Goal: Information Seeking & Learning: Learn about a topic

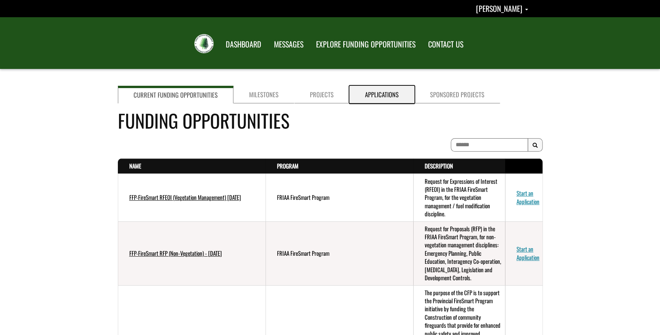
click at [370, 95] on link "Applications" at bounding box center [381, 95] width 65 height 18
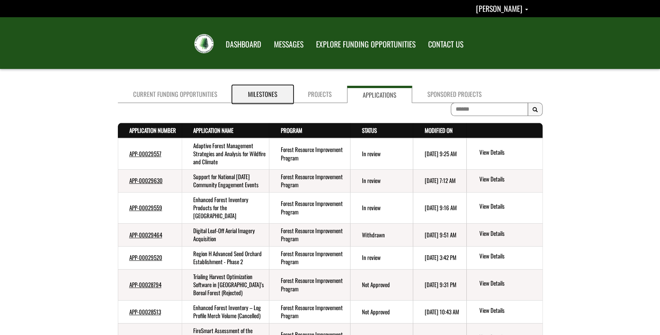
click at [260, 95] on link "Milestones" at bounding box center [263, 94] width 60 height 17
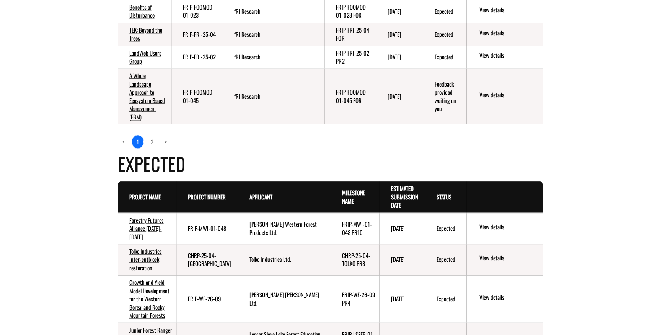
scroll to position [417, 0]
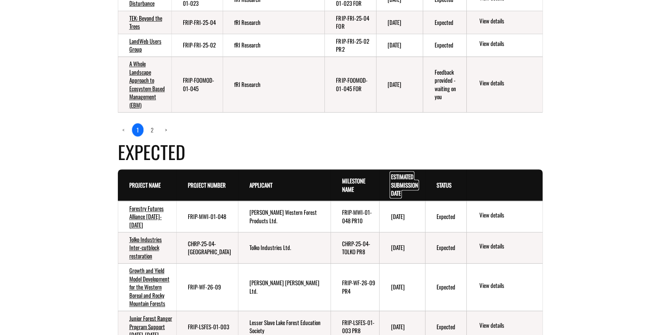
click at [398, 181] on link "Estimated Submission Date . sort descending" at bounding box center [404, 184] width 27 height 25
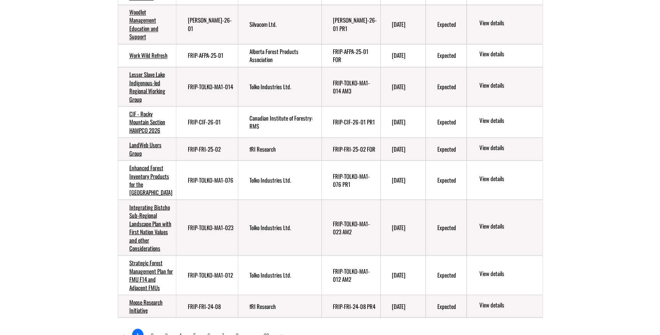
scroll to position [731, 0]
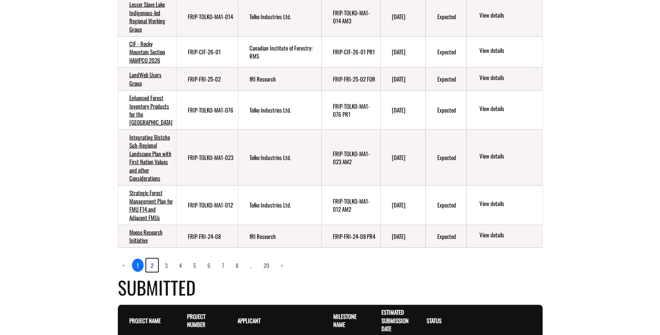
click at [152, 272] on link "2" at bounding box center [152, 265] width 12 height 13
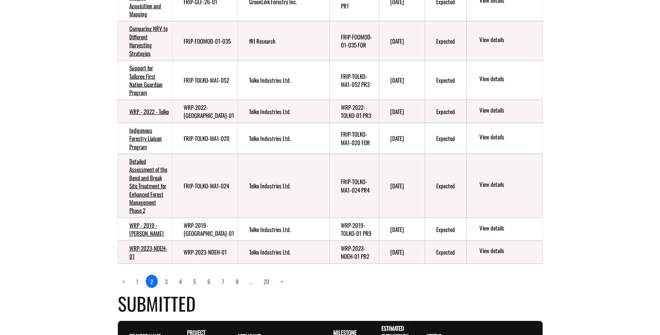
scroll to position [766, 0]
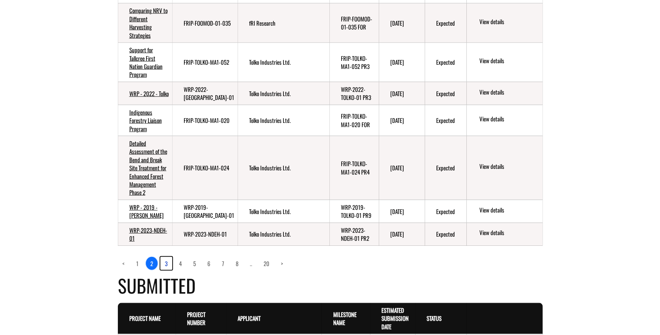
click at [166, 262] on link "3" at bounding box center [166, 263] width 12 height 13
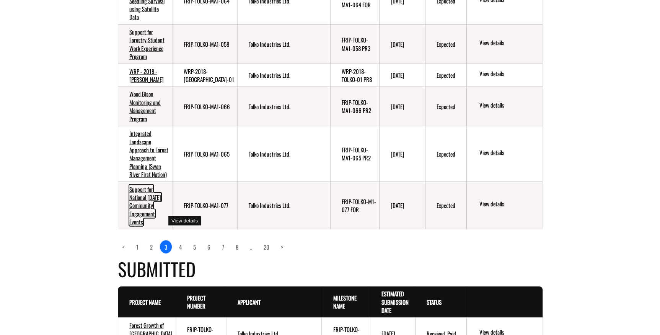
click at [149, 220] on link "Support for National Forest Week Community Engagement Events" at bounding box center [145, 205] width 32 height 41
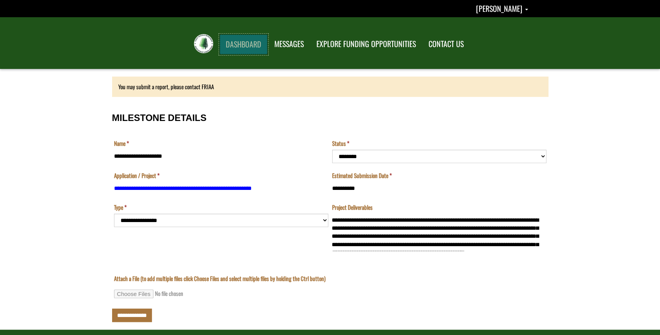
click at [242, 44] on link "DASHBOARD" at bounding box center [244, 44] width 48 height 20
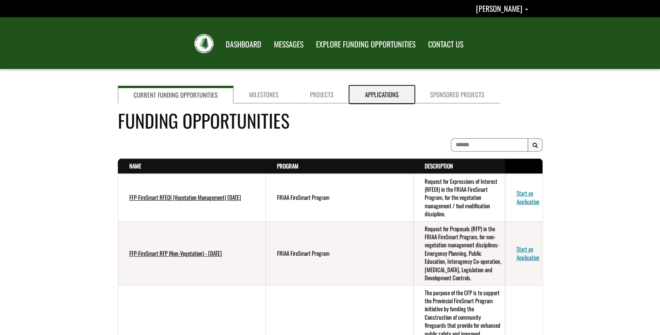
click at [377, 91] on link "Applications" at bounding box center [381, 95] width 65 height 18
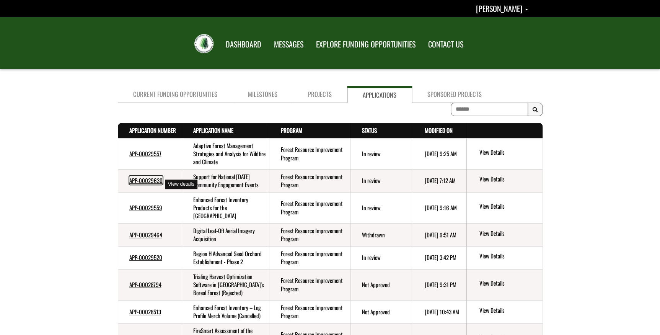
click at [150, 185] on link "APP-00029630" at bounding box center [145, 180] width 33 height 8
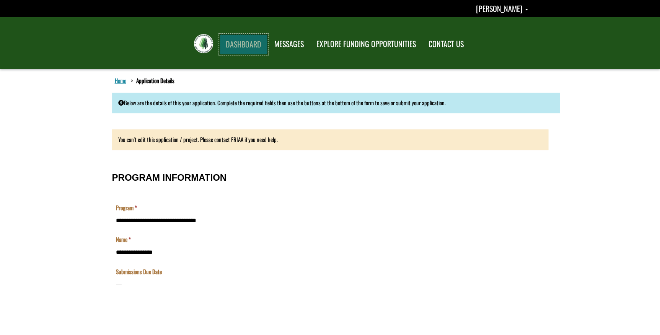
click at [248, 46] on link "DASHBOARD" at bounding box center [244, 44] width 48 height 20
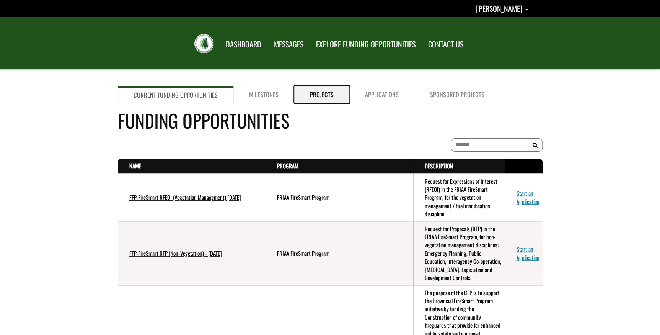
click at [321, 91] on link "Projects" at bounding box center [321, 95] width 55 height 18
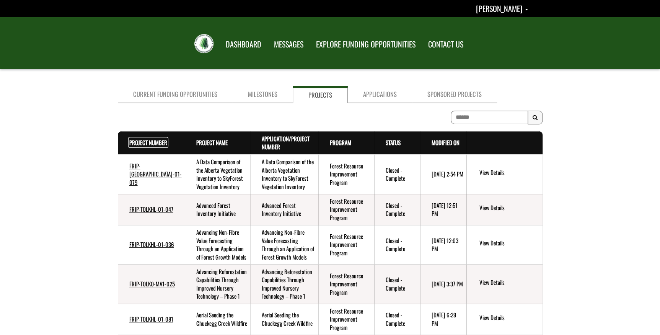
click at [138, 139] on link "Project Number . sort descending" at bounding box center [148, 142] width 38 height 8
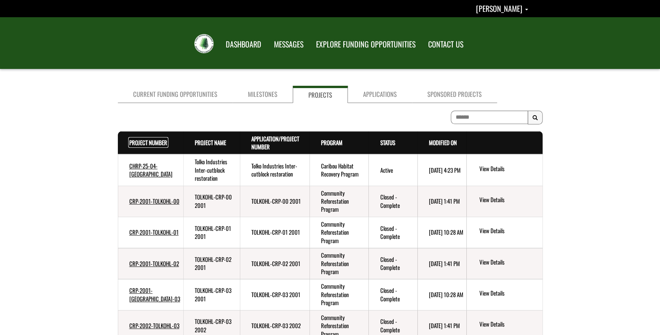
click at [138, 139] on link "Project Number . sort descending" at bounding box center [148, 142] width 38 height 8
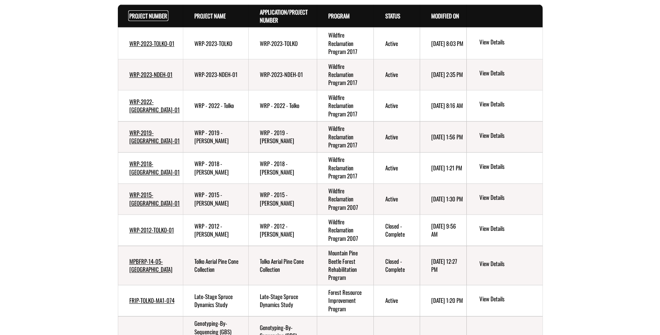
scroll to position [139, 0]
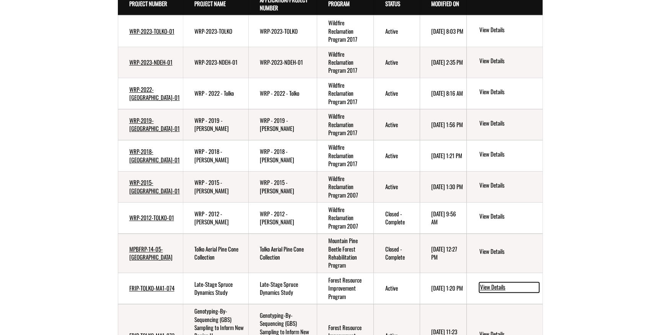
click at [492, 282] on link "View Details" at bounding box center [509, 287] width 60 height 10
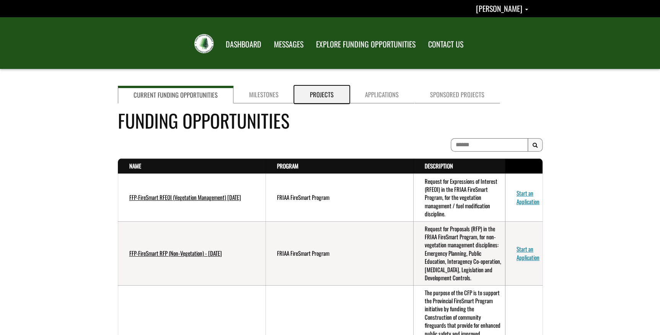
click at [342, 93] on link "Projects" at bounding box center [321, 95] width 55 height 18
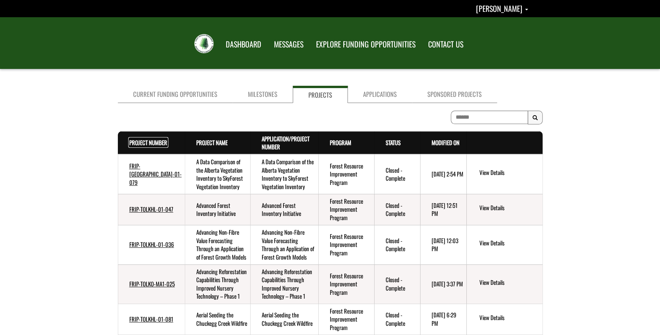
click at [135, 139] on link "Project Number . sort descending" at bounding box center [148, 142] width 38 height 8
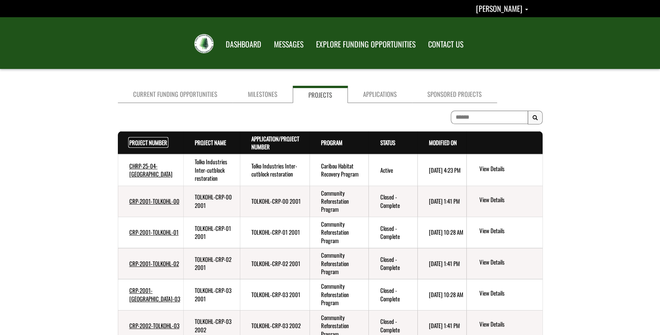
click at [135, 139] on link "Project Number . sort descending" at bounding box center [148, 142] width 38 height 8
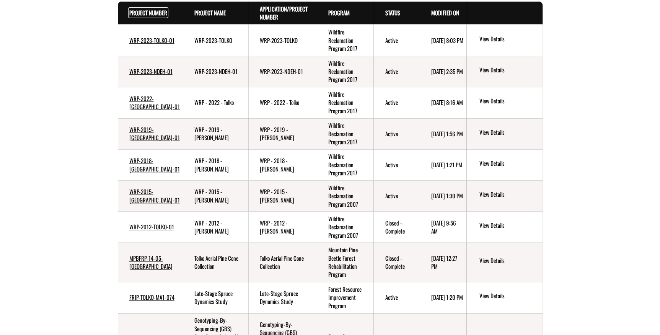
scroll to position [171, 0]
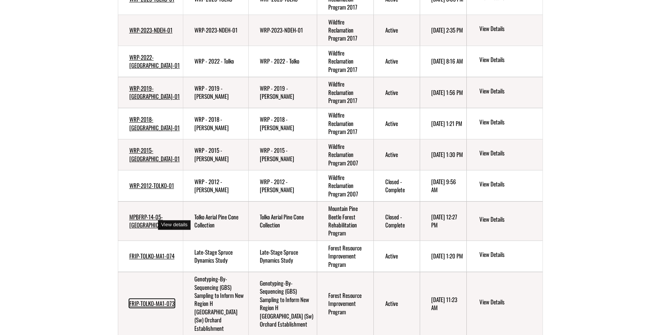
click at [139, 299] on link "FRIP-TOLKO-MA1-073" at bounding box center [151, 303] width 45 height 8
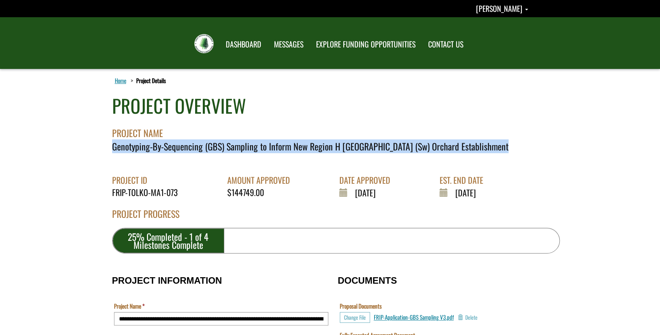
drag, startPoint x: 111, startPoint y: 147, endPoint x: 456, endPoint y: 153, distance: 344.6
click at [456, 153] on div "PROJECT OVERVIEW PROJECT NAME Genotyping-By-Sequencing (GBS) Sampling to Inform…" at bounding box center [330, 180] width 436 height 175
copy div "Genotyping-By-Sequencing (GBS) Sampling to Inform New Region H [GEOGRAPHIC_DATA…"
